Goal: Task Accomplishment & Management: Complete application form

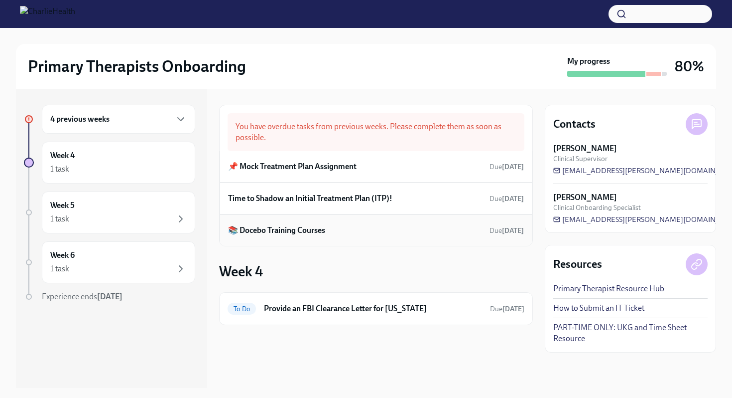
click at [282, 225] on h6 "📚 Docebo Training Courses" at bounding box center [276, 230] width 97 height 11
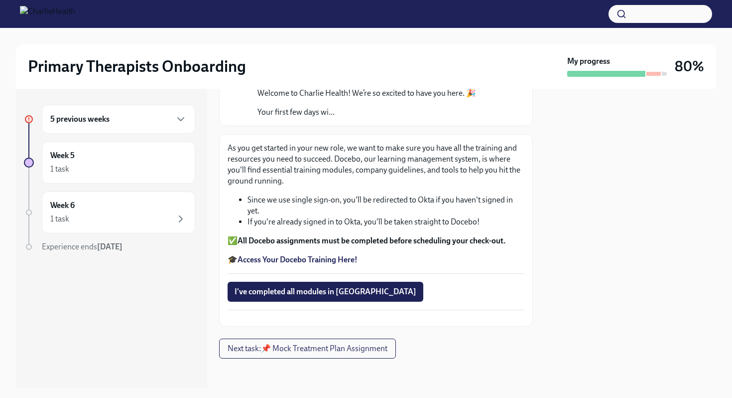
scroll to position [127, 0]
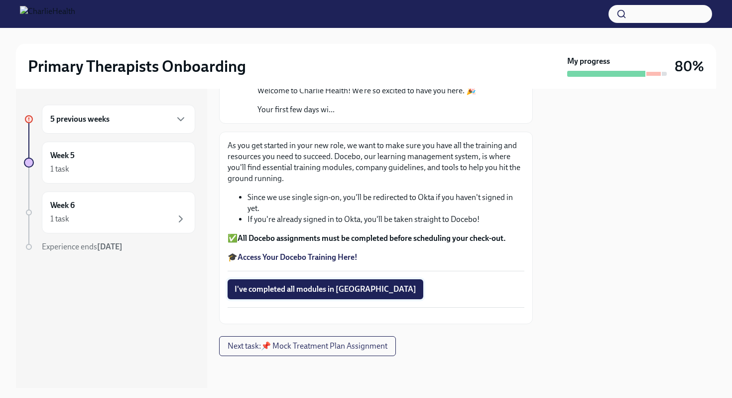
click at [325, 284] on span "I've completed all modules in [GEOGRAPHIC_DATA]" at bounding box center [326, 289] width 182 height 10
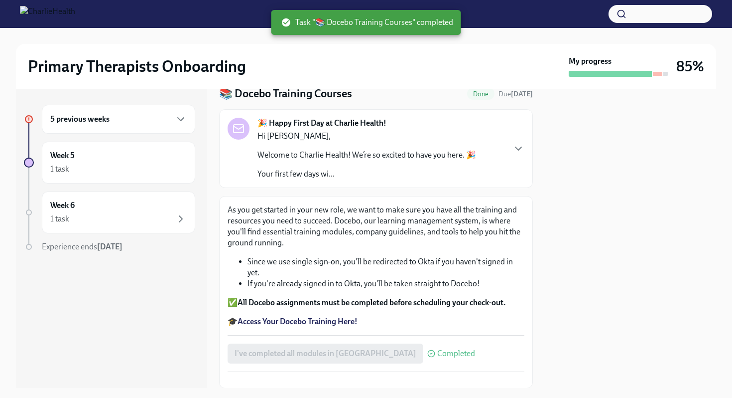
scroll to position [0, 0]
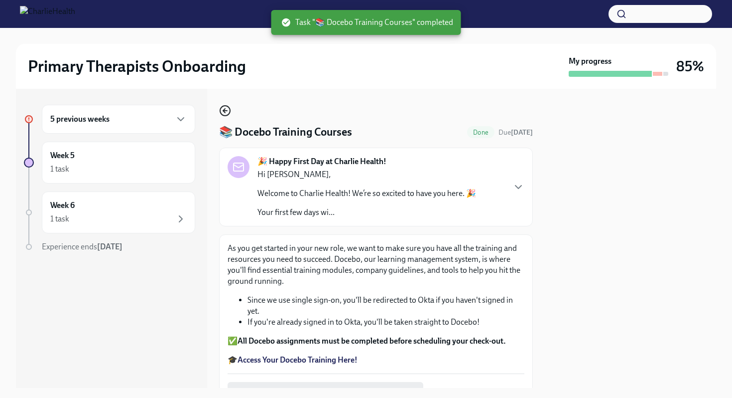
click at [228, 112] on icon "button" at bounding box center [225, 111] width 12 height 12
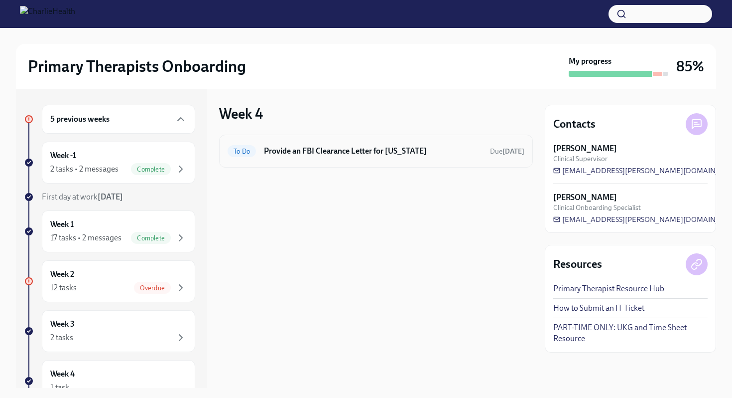
click at [329, 144] on div "To Do Provide an FBI Clearance Letter for [US_STATE] Due [DATE]" at bounding box center [376, 151] width 297 height 16
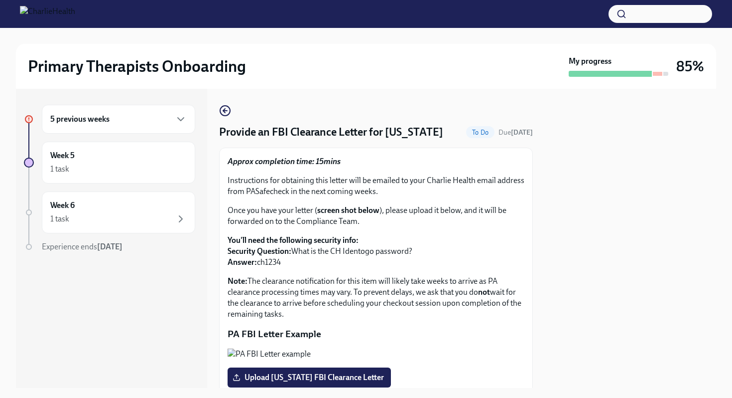
click at [103, 127] on div "5 previous weeks" at bounding box center [118, 119] width 153 height 29
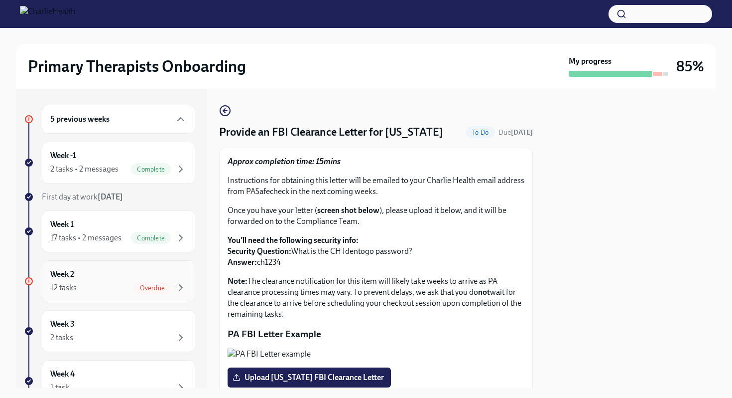
click at [109, 268] on div "Week 2 12 tasks Overdue" at bounding box center [118, 281] width 153 height 42
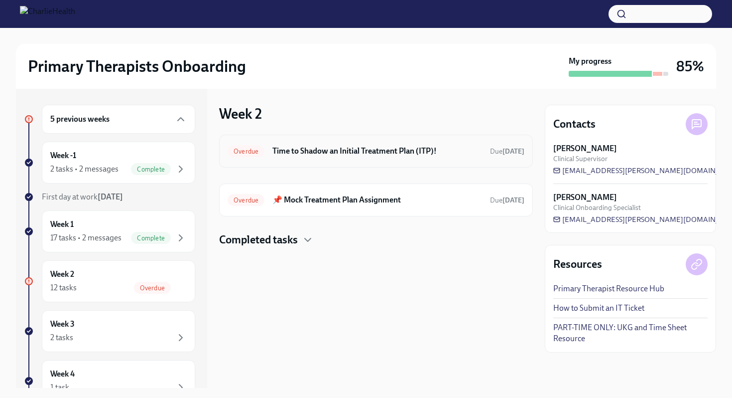
click at [334, 148] on h6 "Time to Shadow an Initial Treatment Plan (ITP)!" at bounding box center [377, 150] width 210 height 11
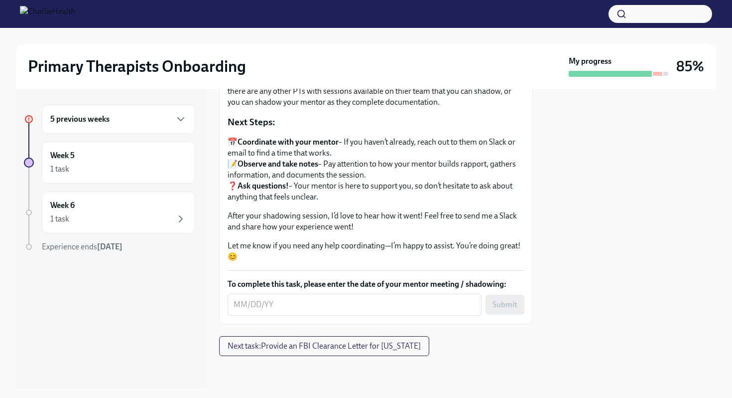
scroll to position [141, 0]
click at [278, 306] on textarea "To complete this task, please enter the date of your mentor meeting / shadowing:" at bounding box center [355, 304] width 242 height 12
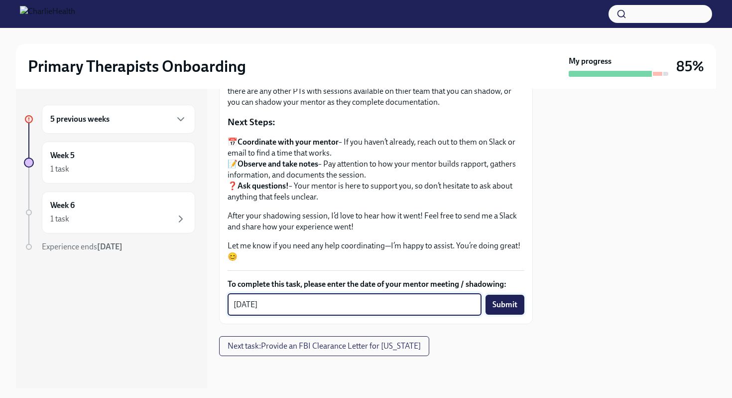
type textarea "[DATE]"
click at [502, 302] on span "Submit" at bounding box center [505, 304] width 25 height 10
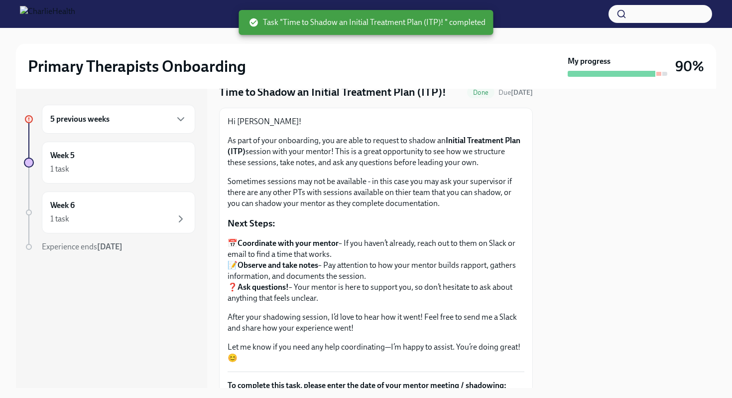
scroll to position [0, 0]
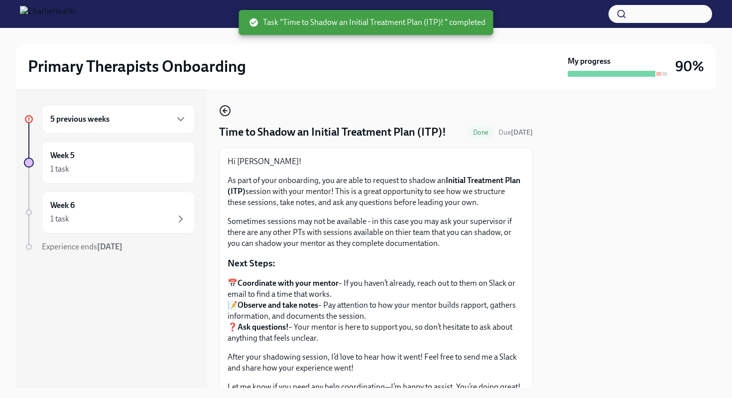
click at [228, 112] on icon "button" at bounding box center [225, 111] width 12 height 12
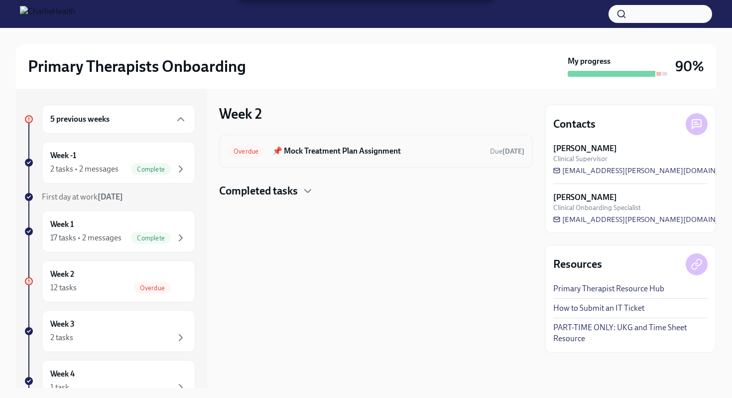
click at [346, 151] on h6 "📌 Mock Treatment Plan Assignment" at bounding box center [377, 150] width 210 height 11
